Goal: Find contact information: Find contact information

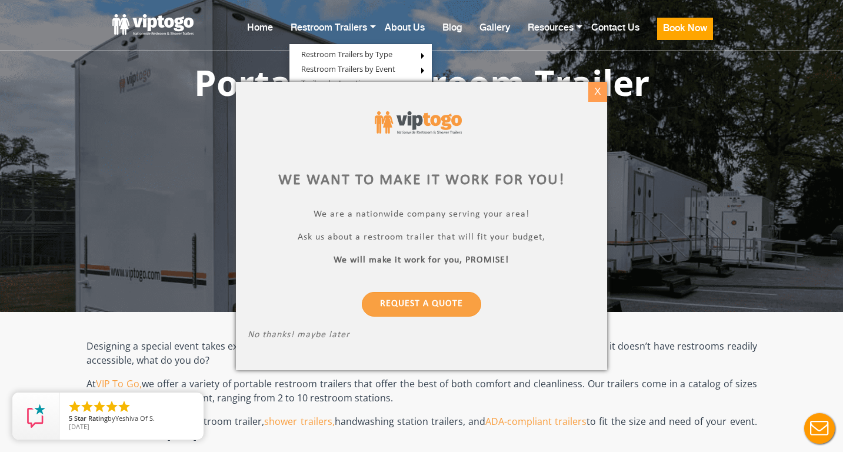
click at [593, 89] on div "X" at bounding box center [597, 92] width 18 height 20
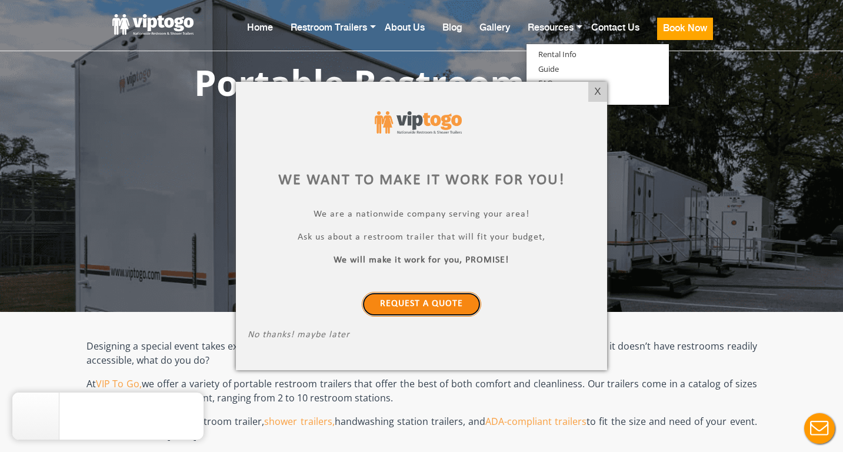
click at [425, 303] on link "Request a Quote" at bounding box center [421, 304] width 119 height 25
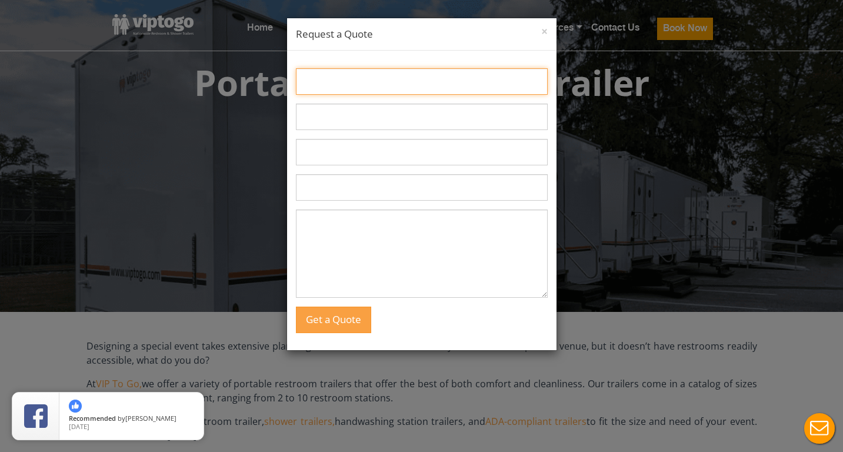
click at [356, 91] on input "Name:" at bounding box center [422, 81] width 252 height 26
click at [545, 30] on button "×" at bounding box center [544, 32] width 6 height 12
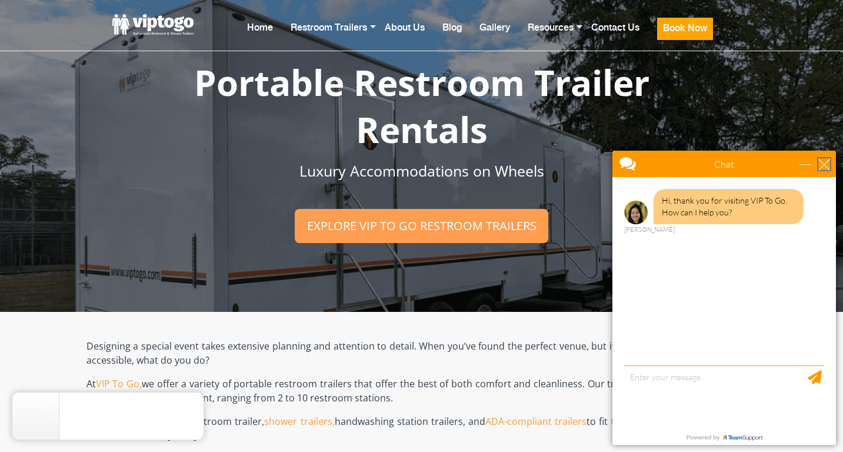
click at [825, 161] on div "close" at bounding box center [824, 164] width 12 height 12
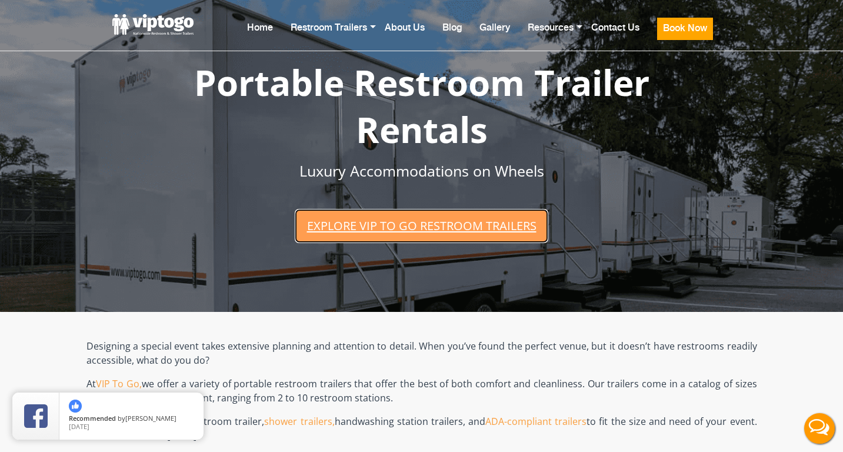
click at [463, 229] on link "Explore VIP To Go restroom trailers" at bounding box center [421, 226] width 253 height 34
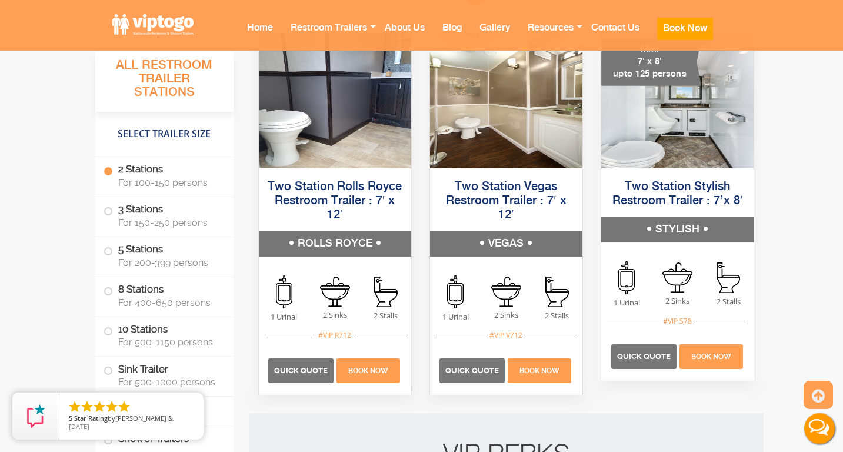
scroll to position [1056, 0]
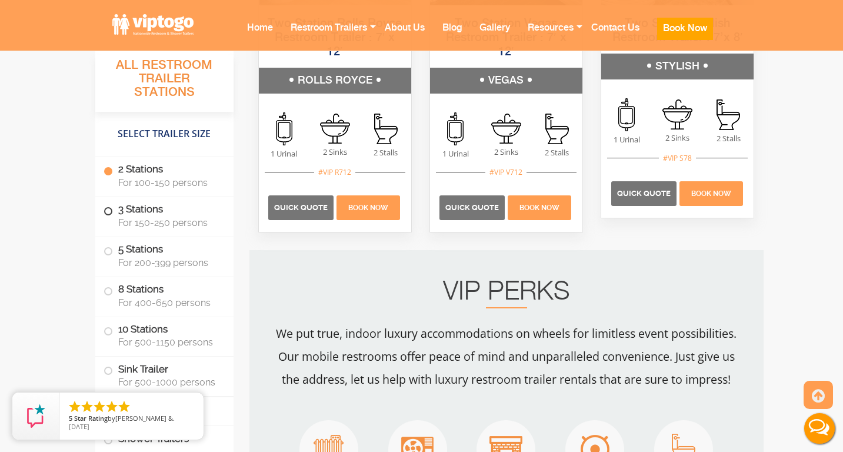
click at [171, 224] on span "For 150-250 persons" at bounding box center [168, 222] width 101 height 11
click at [110, 209] on span at bounding box center [108, 211] width 5 height 5
click at [114, 212] on label "3 Stations For 150-250 persons" at bounding box center [165, 215] width 122 height 36
click at [107, 209] on span at bounding box center [108, 211] width 5 height 5
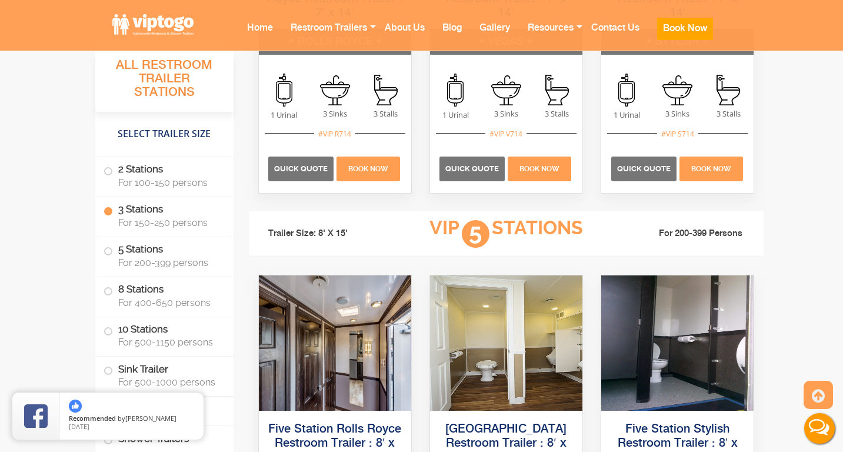
scroll to position [1596, 0]
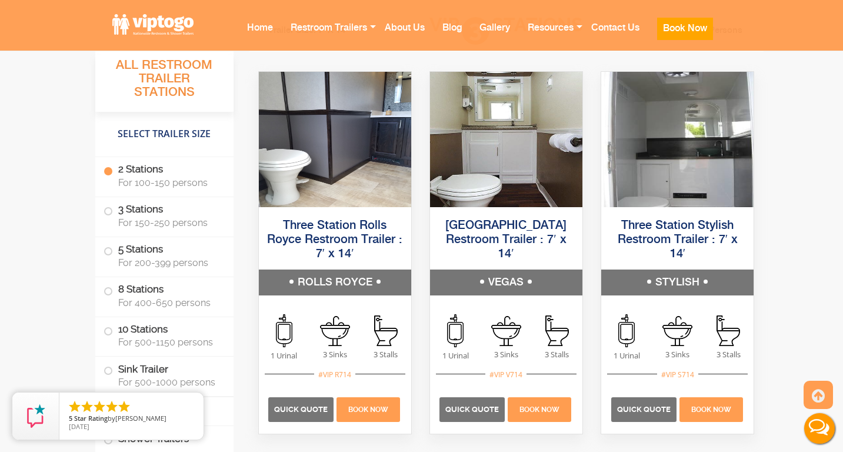
click at [824, 436] on button "Live Chat" at bounding box center [819, 428] width 47 height 47
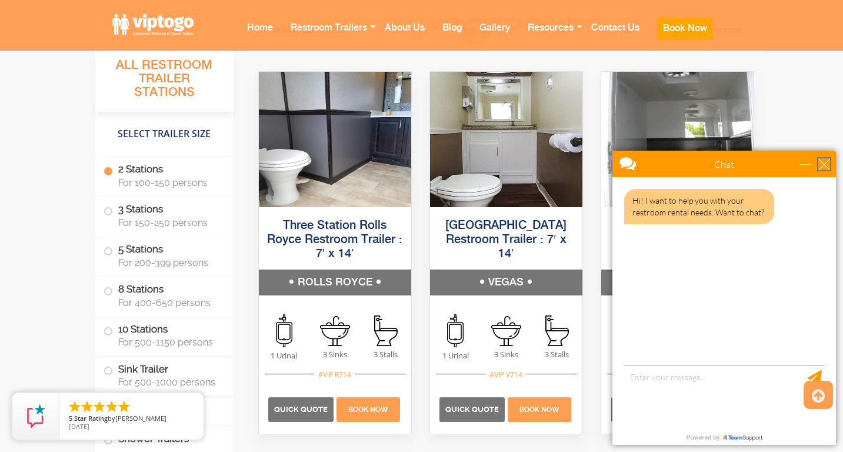
click at [821, 169] on div "close" at bounding box center [824, 164] width 12 height 12
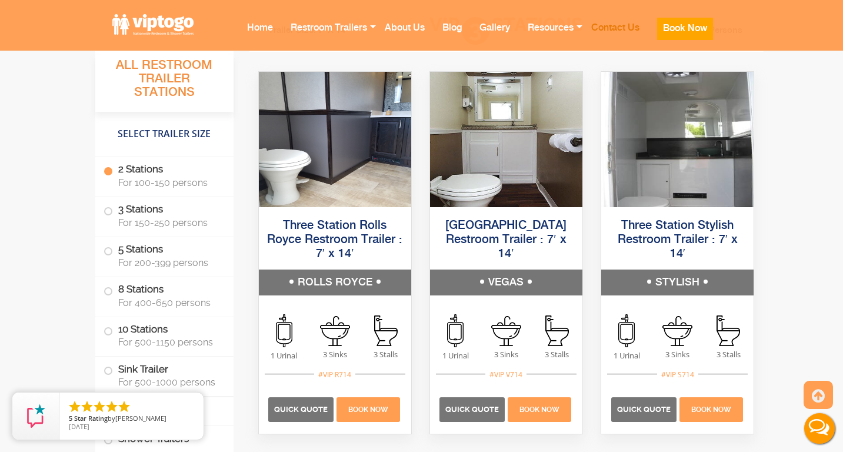
scroll to position [0, 0]
click at [617, 25] on link "Contact Us" at bounding box center [615, 35] width 66 height 46
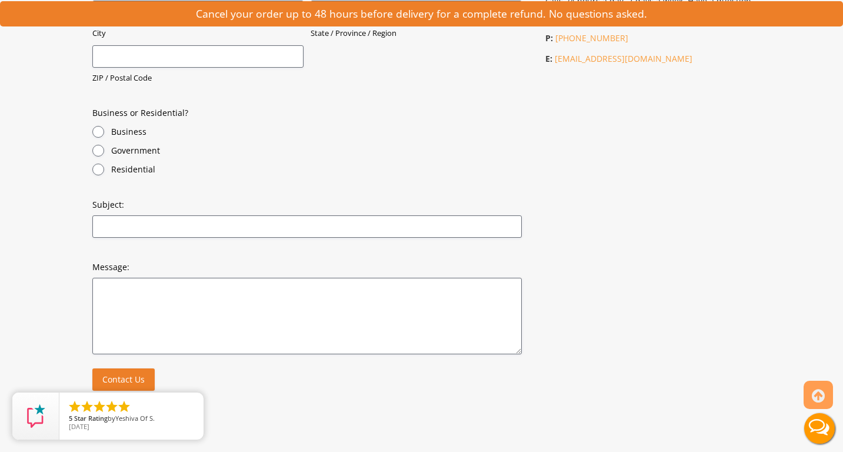
scroll to position [504, 0]
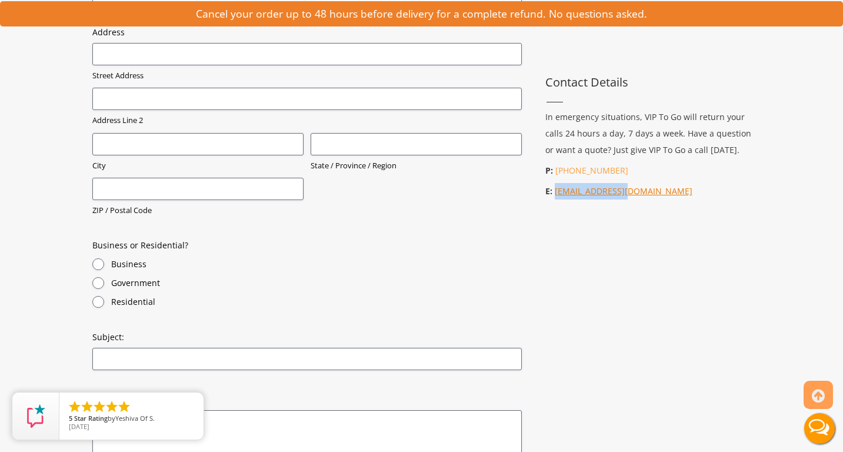
drag, startPoint x: 642, startPoint y: 191, endPoint x: 553, endPoint y: 188, distance: 88.9
click at [553, 188] on p "E: info@viptogo.com" at bounding box center [651, 191] width 212 height 16
copy link "[EMAIL_ADDRESS][DOMAIN_NAME]"
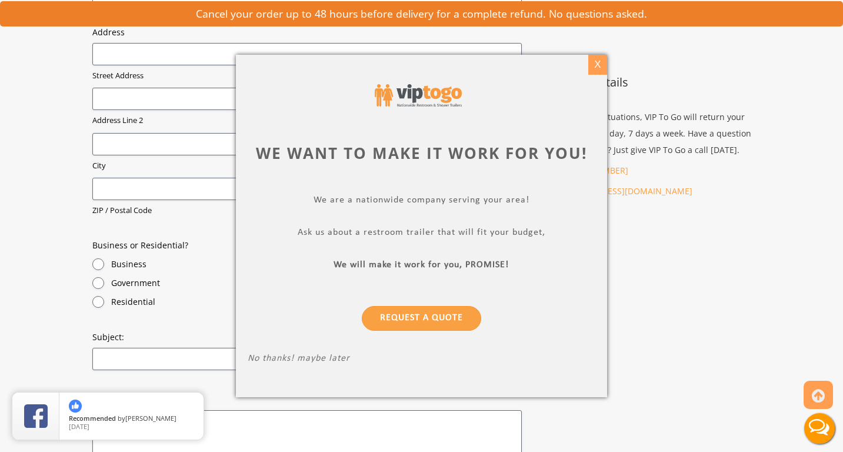
click at [595, 64] on div "X" at bounding box center [597, 65] width 18 height 20
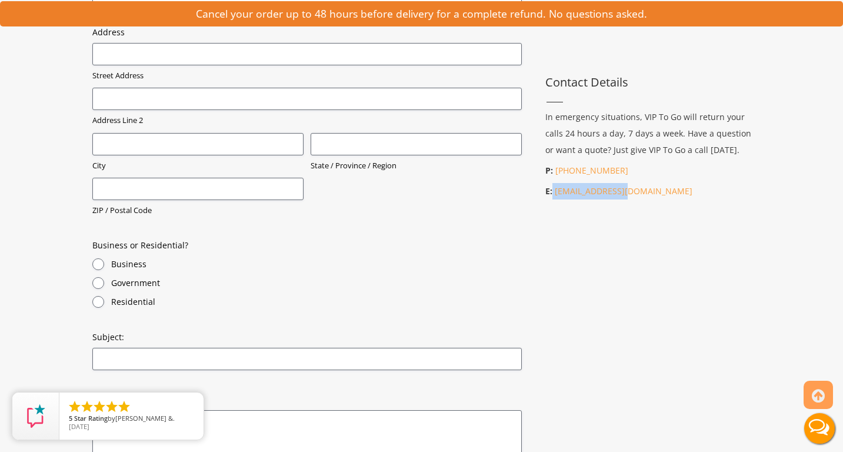
drag, startPoint x: 648, startPoint y: 191, endPoint x: 553, endPoint y: 190, distance: 95.3
click at [553, 190] on p "E: info@viptogo.com" at bounding box center [651, 191] width 212 height 16
copy p "[EMAIL_ADDRESS][DOMAIN_NAME]"
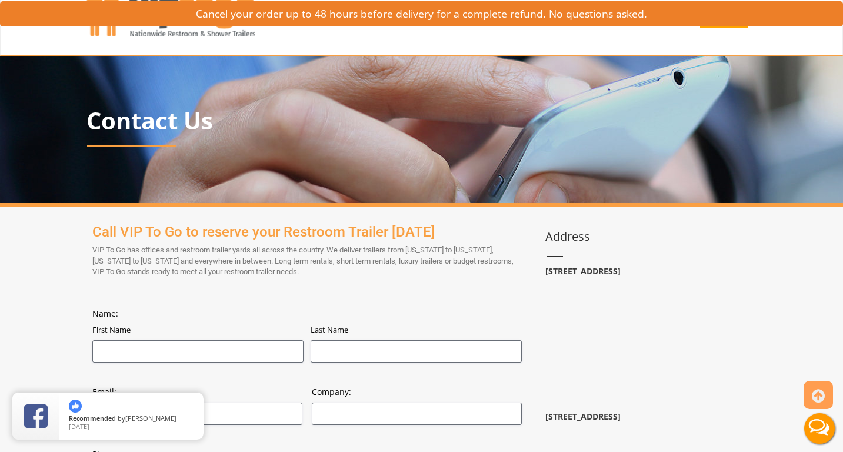
scroll to position [0, 0]
